Goal: Task Accomplishment & Management: Manage account settings

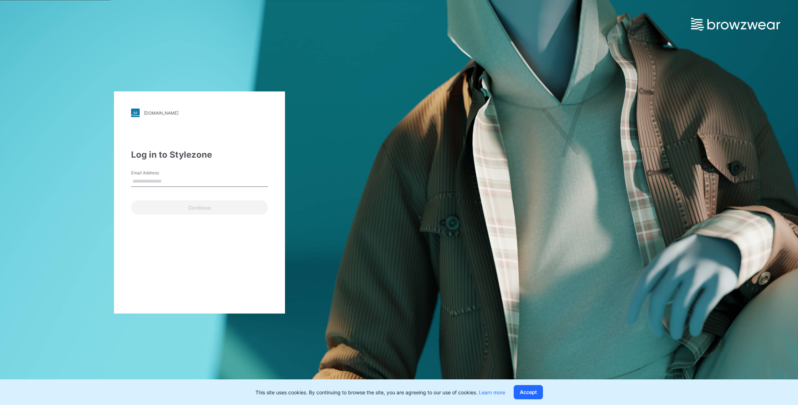
click at [192, 180] on input "Email Address" at bounding box center [199, 181] width 137 height 11
type input "**********"
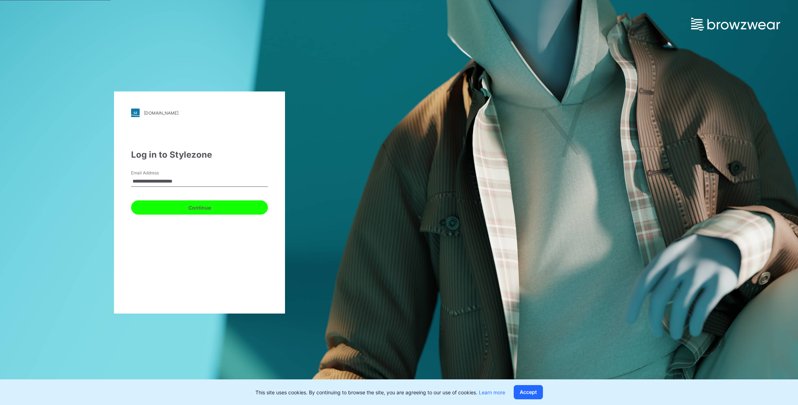
click at [202, 210] on button "Continue" at bounding box center [199, 208] width 137 height 14
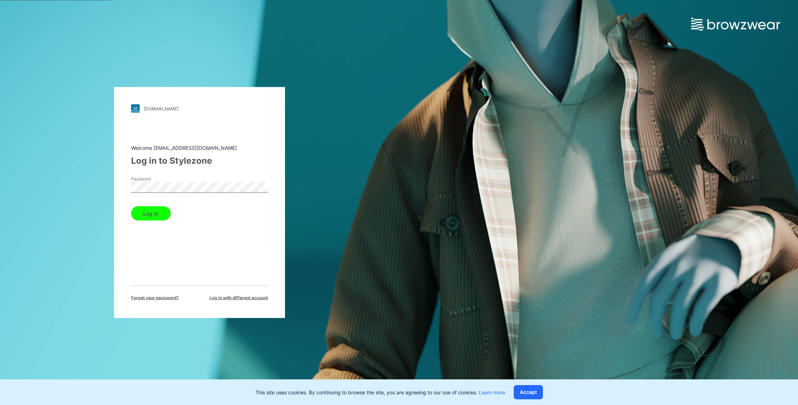
drag, startPoint x: 155, startPoint y: 215, endPoint x: 187, endPoint y: 233, distance: 37.1
click at [154, 215] on button "Log in" at bounding box center [151, 214] width 40 height 14
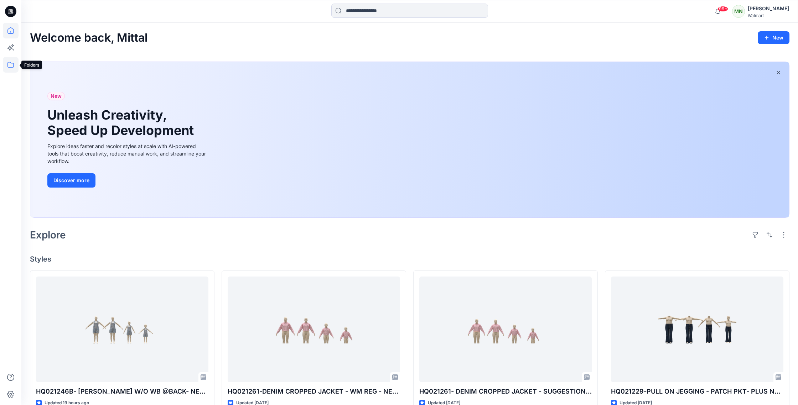
click at [11, 66] on icon at bounding box center [11, 65] width 16 height 16
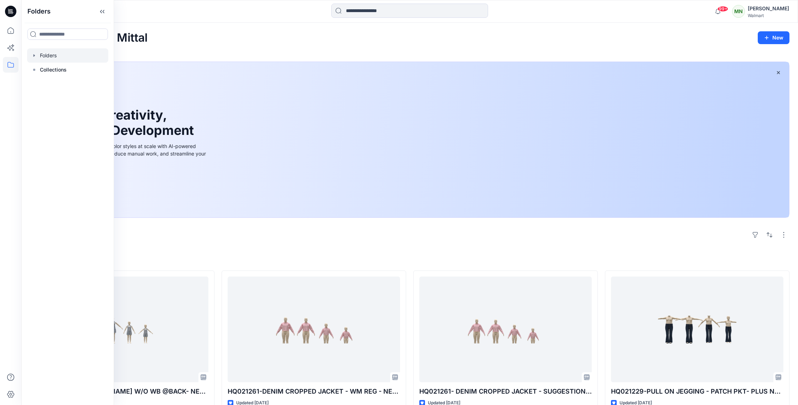
click at [43, 56] on div at bounding box center [67, 55] width 81 height 14
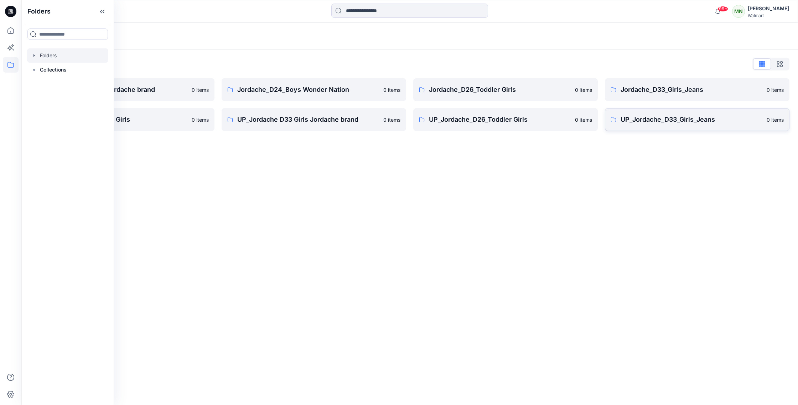
click at [703, 121] on p "UP_Jordache_D33_Girls_Jeans" at bounding box center [691, 120] width 142 height 10
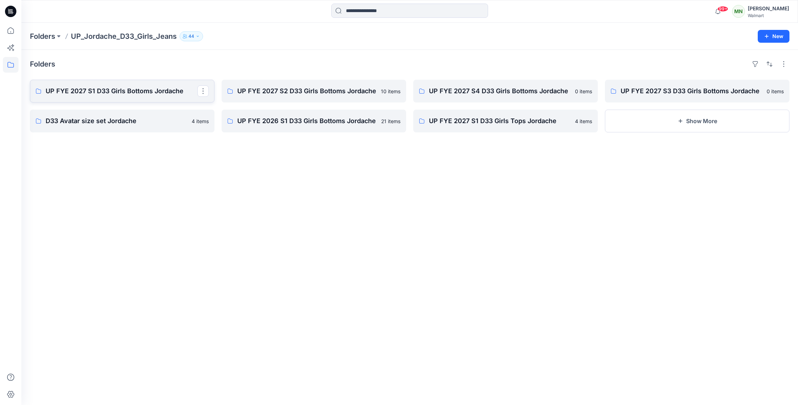
click at [107, 88] on p "UP FYE 2027 S1 D33 Girls Bottoms Jordache" at bounding box center [122, 91] width 152 height 10
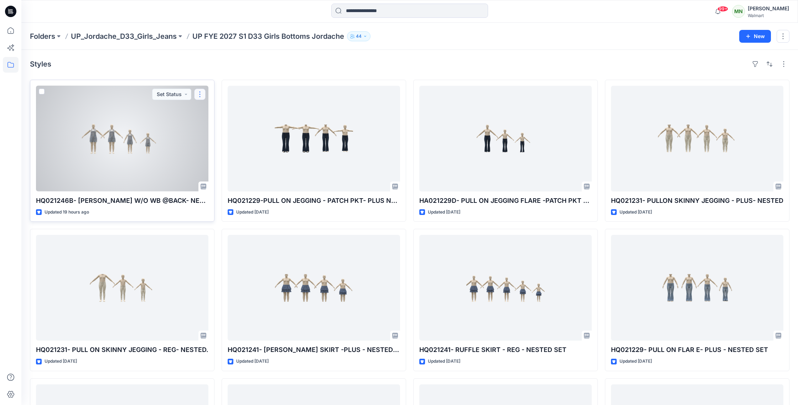
click at [200, 95] on button "button" at bounding box center [199, 94] width 11 height 11
click at [212, 110] on p "Edit" at bounding box center [212, 110] width 9 height 7
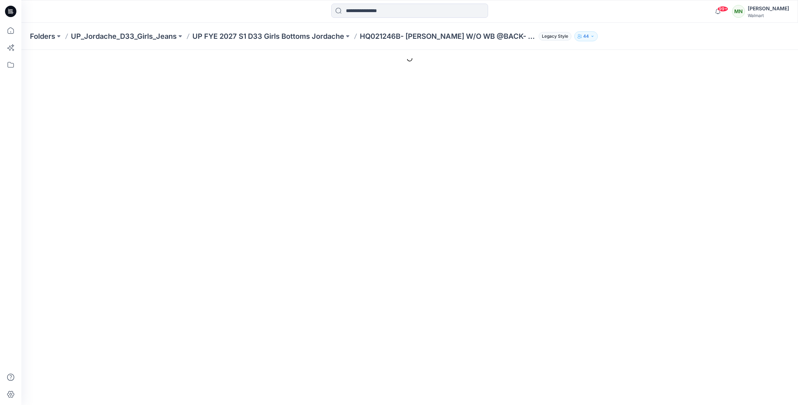
type input "**********"
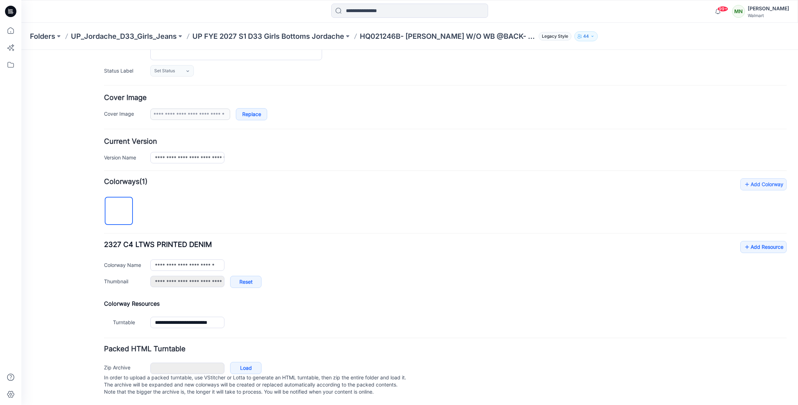
scroll to position [101, 0]
click at [770, 241] on link "Add Resource" at bounding box center [763, 247] width 46 height 12
